Goal: Check status: Check status

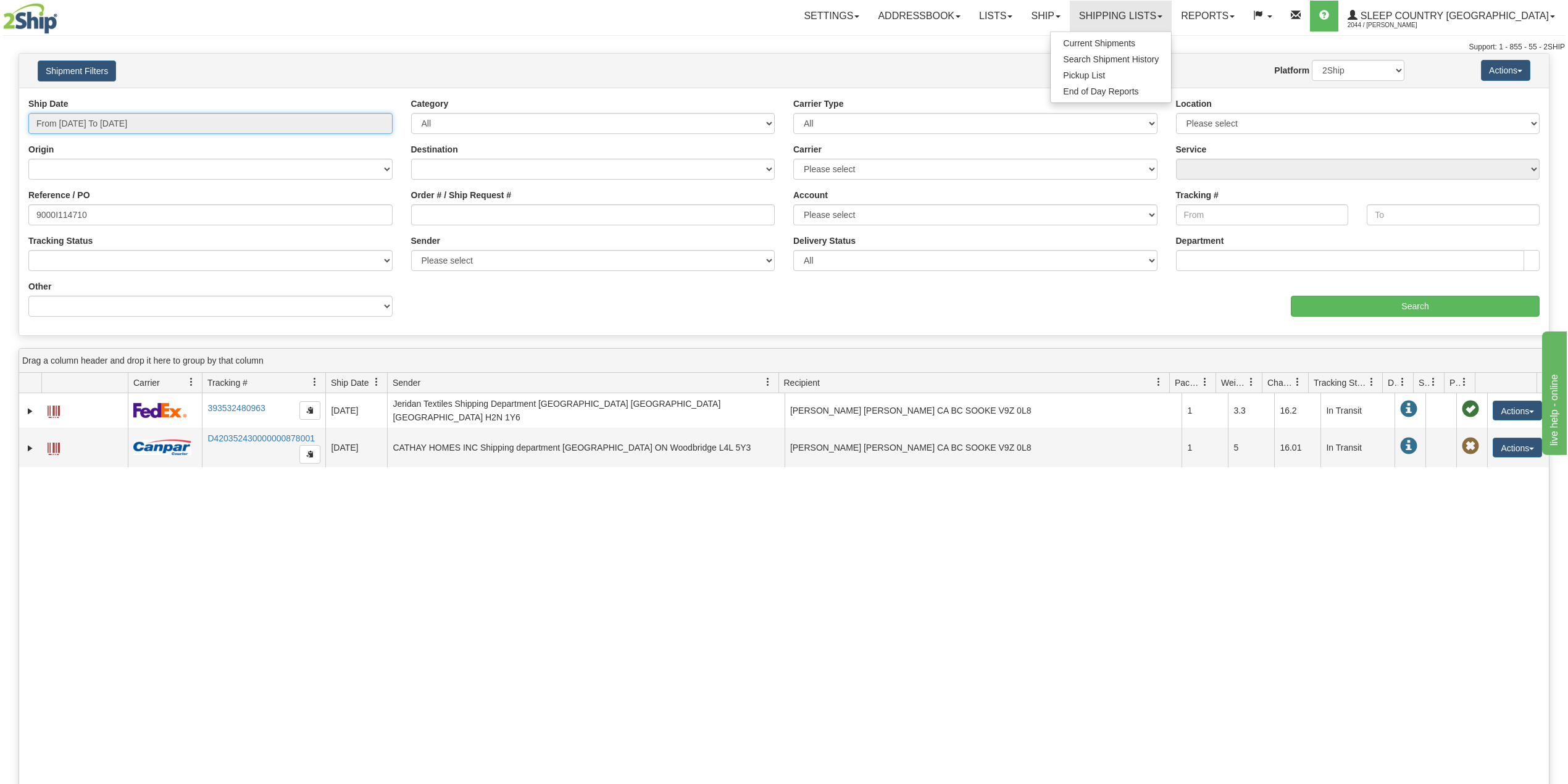
click at [123, 131] on input "From [DATE] To [DATE]" at bounding box center [210, 123] width 364 height 21
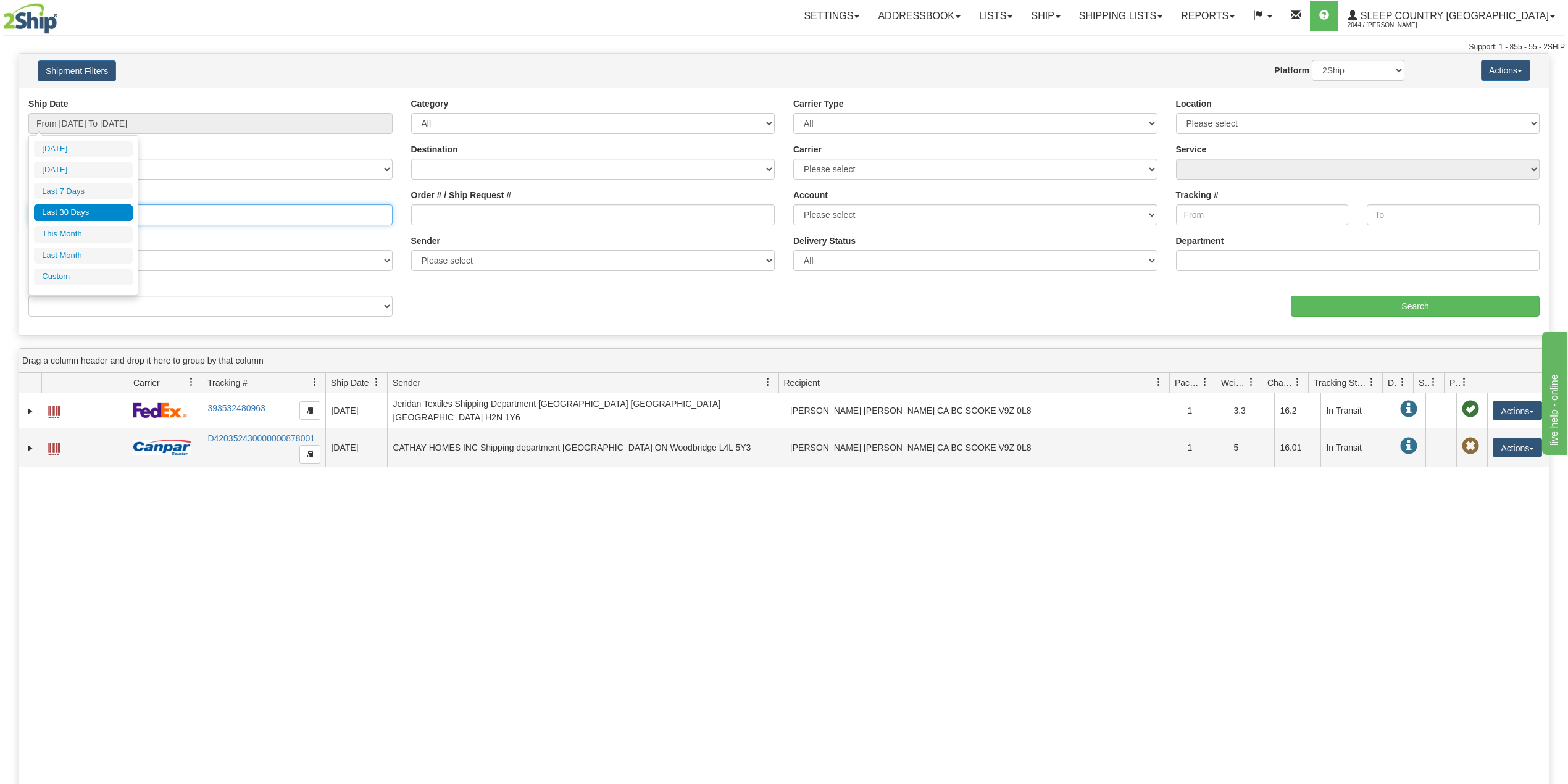
drag, startPoint x: 252, startPoint y: 205, endPoint x: 75, endPoint y: 228, distance: 178.5
click at [246, 205] on input "9000I114710" at bounding box center [210, 214] width 364 height 21
click at [53, 215] on input "9000I114710" at bounding box center [210, 214] width 364 height 21
paste input "2I120377"
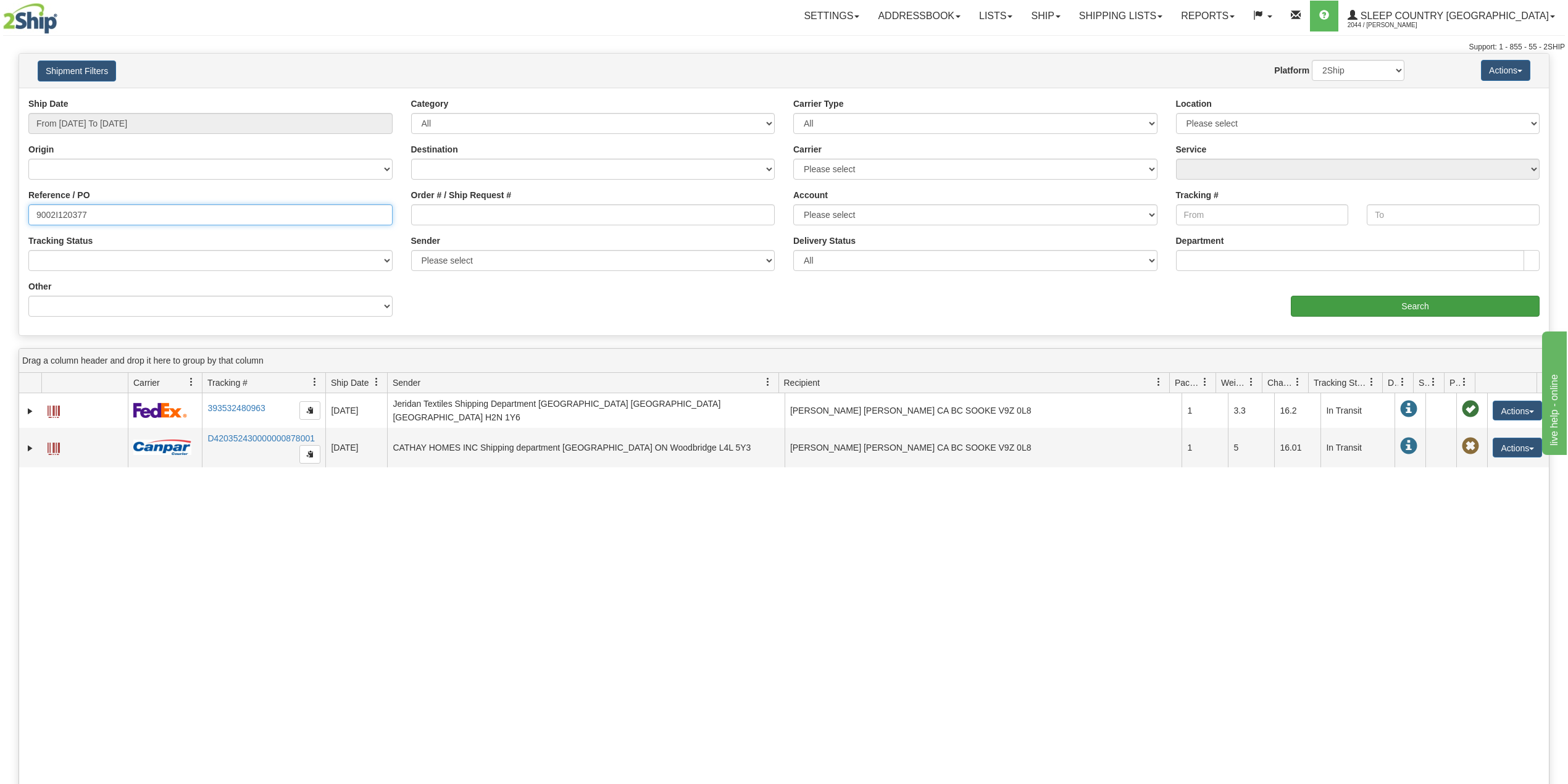
type input "9002I120377"
click at [1377, 307] on input "Search" at bounding box center [1415, 306] width 249 height 21
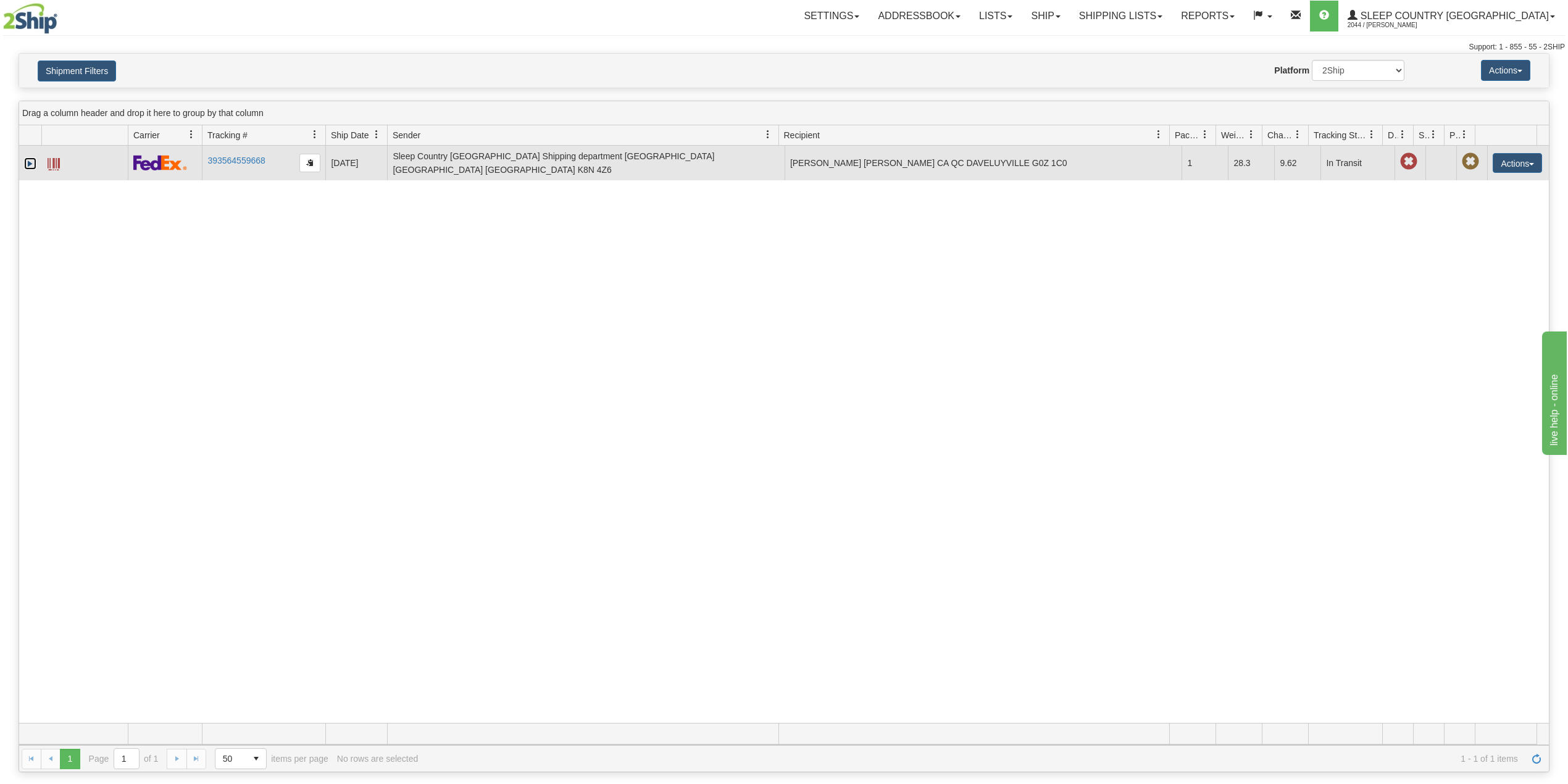
click at [31, 164] on link "Expand" at bounding box center [30, 164] width 13 height 13
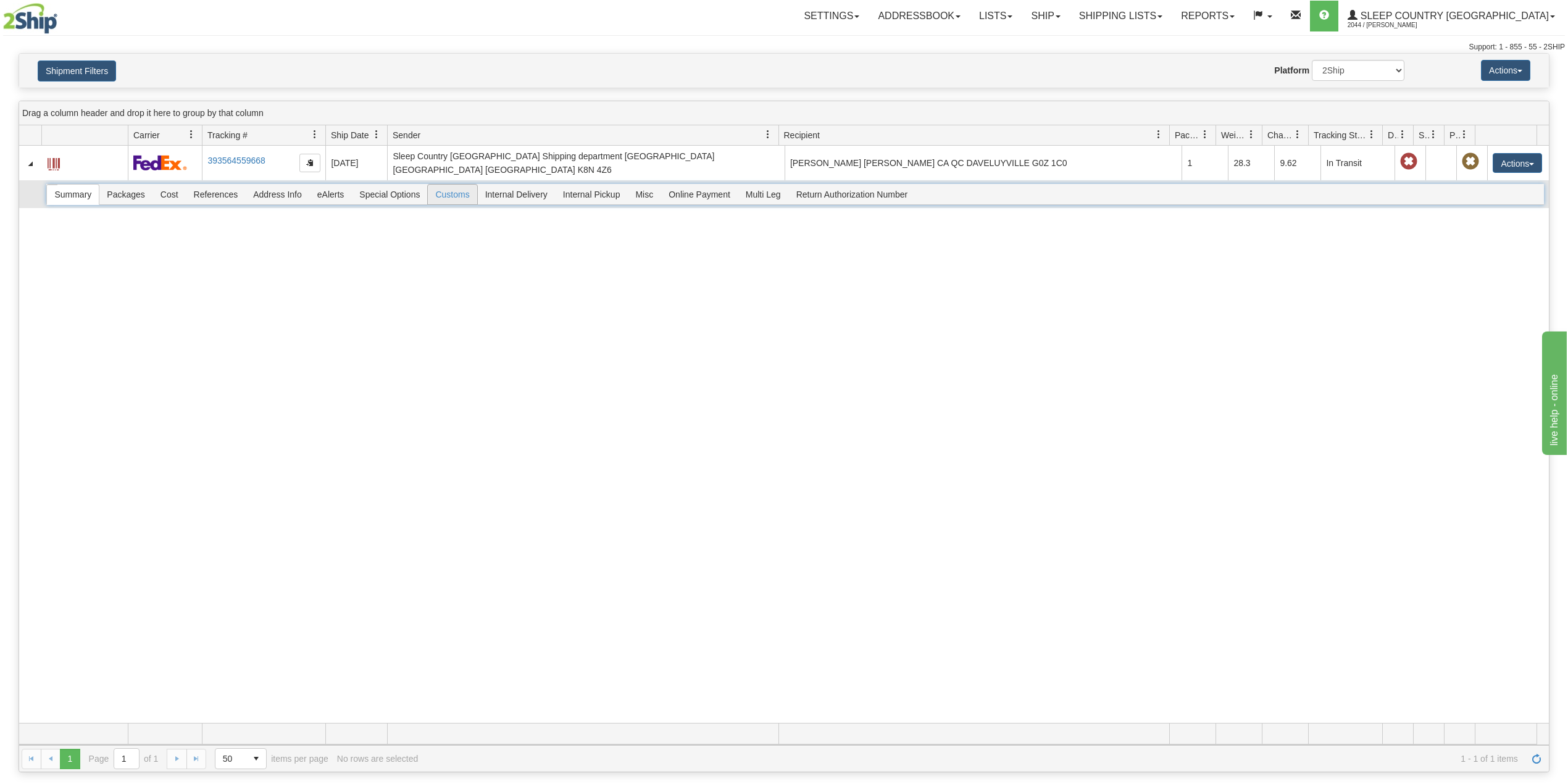
click at [462, 186] on span "Customs" at bounding box center [452, 194] width 48 height 20
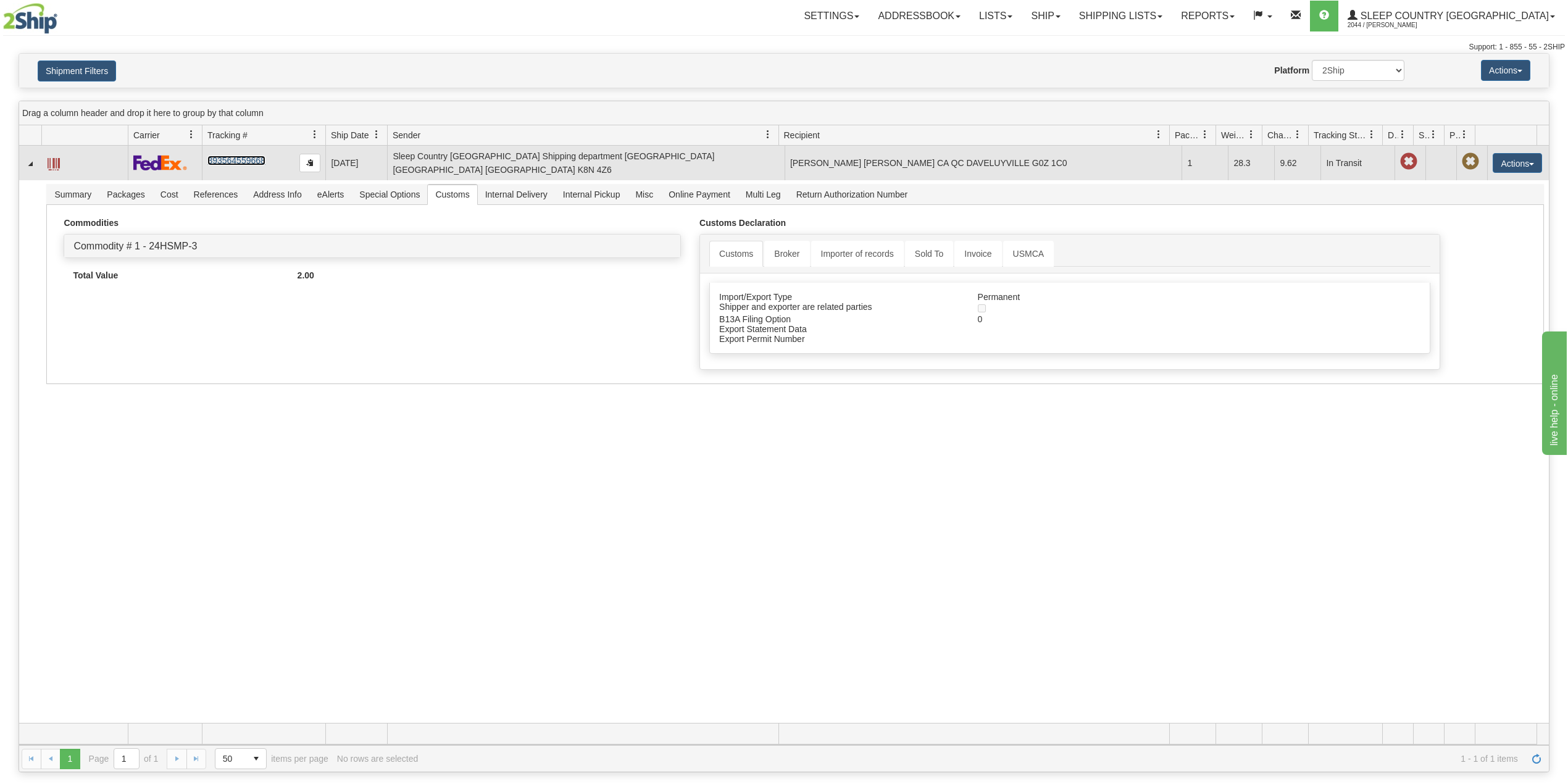
click at [222, 159] on link "393564559668" at bounding box center [236, 161] width 57 height 10
